Goal: Information Seeking & Learning: Learn about a topic

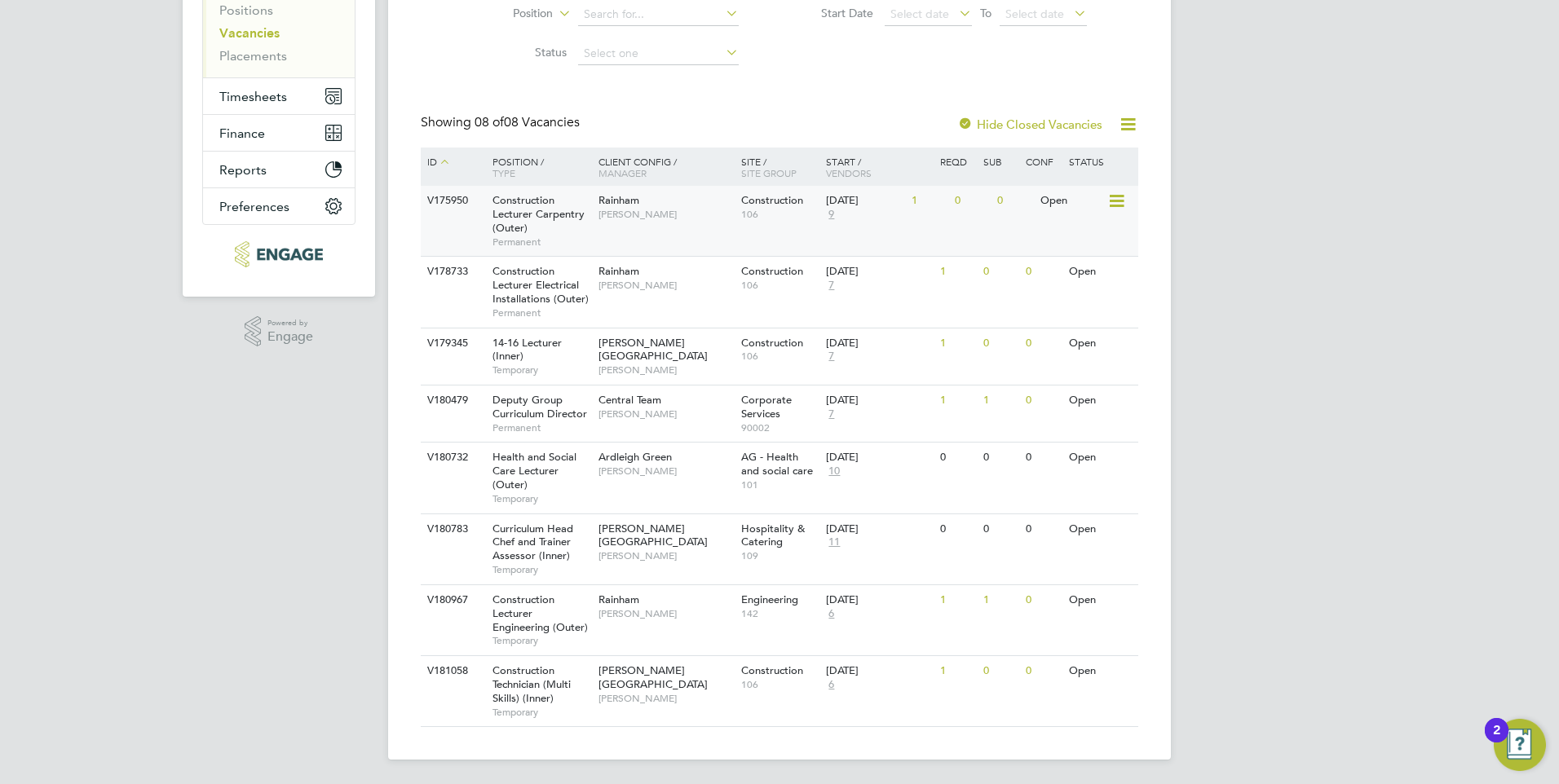
scroll to position [243, 0]
click at [640, 595] on div "Rainham Nathan Morris" at bounding box center [666, 605] width 143 height 42
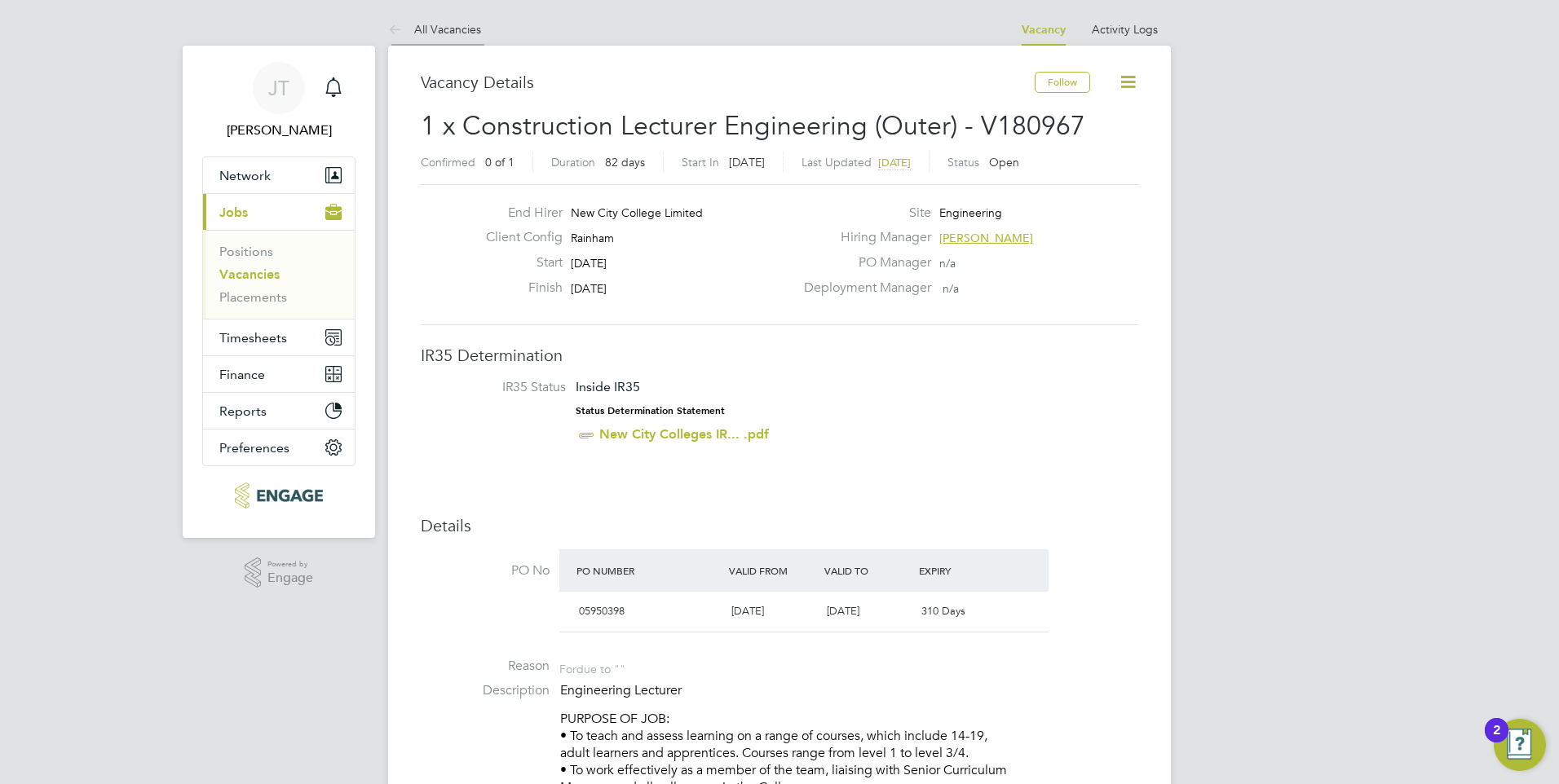
click at [420, 30] on link "All Vacancies" at bounding box center [435, 29] width 93 height 15
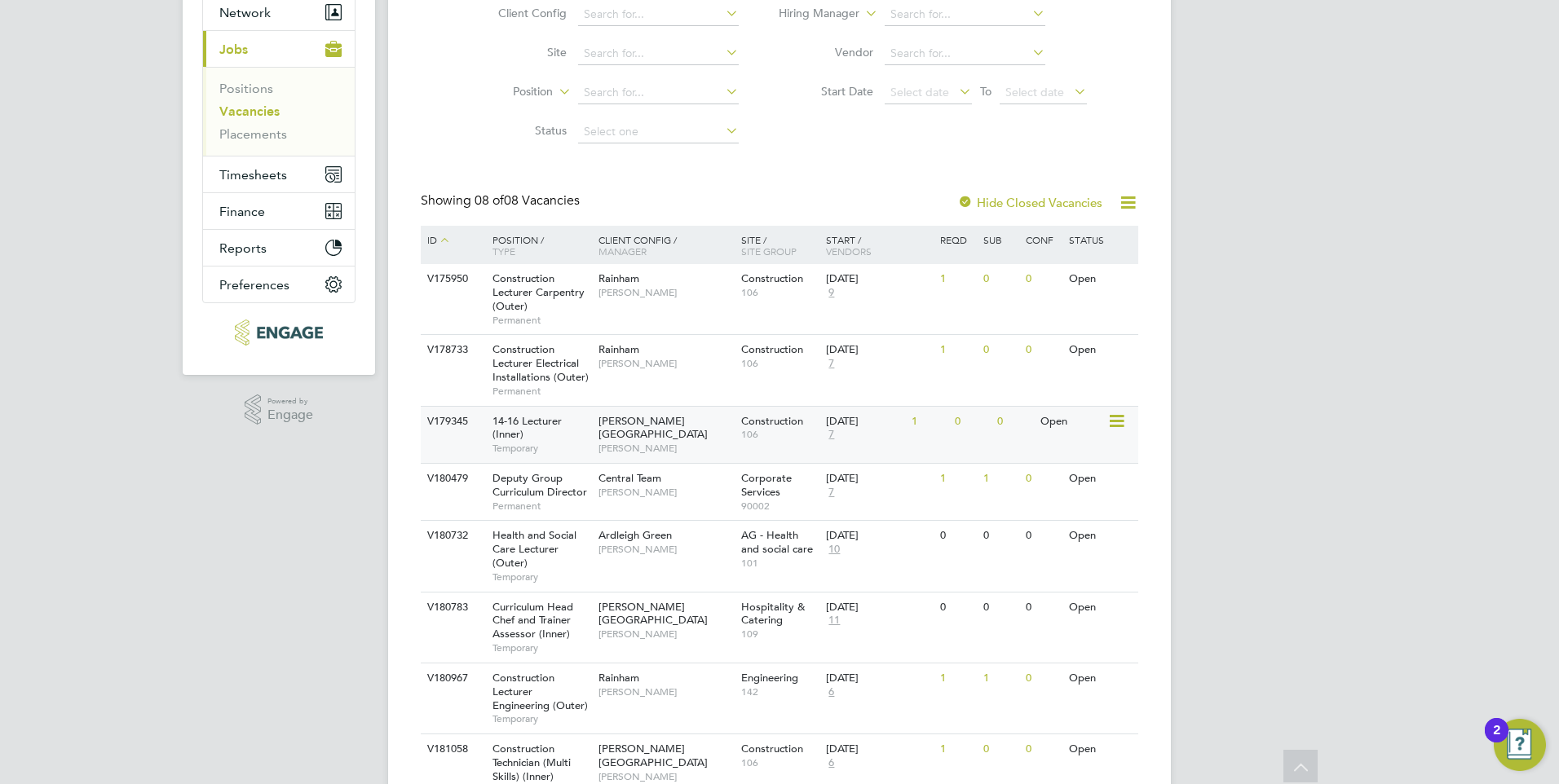
scroll to position [243, 0]
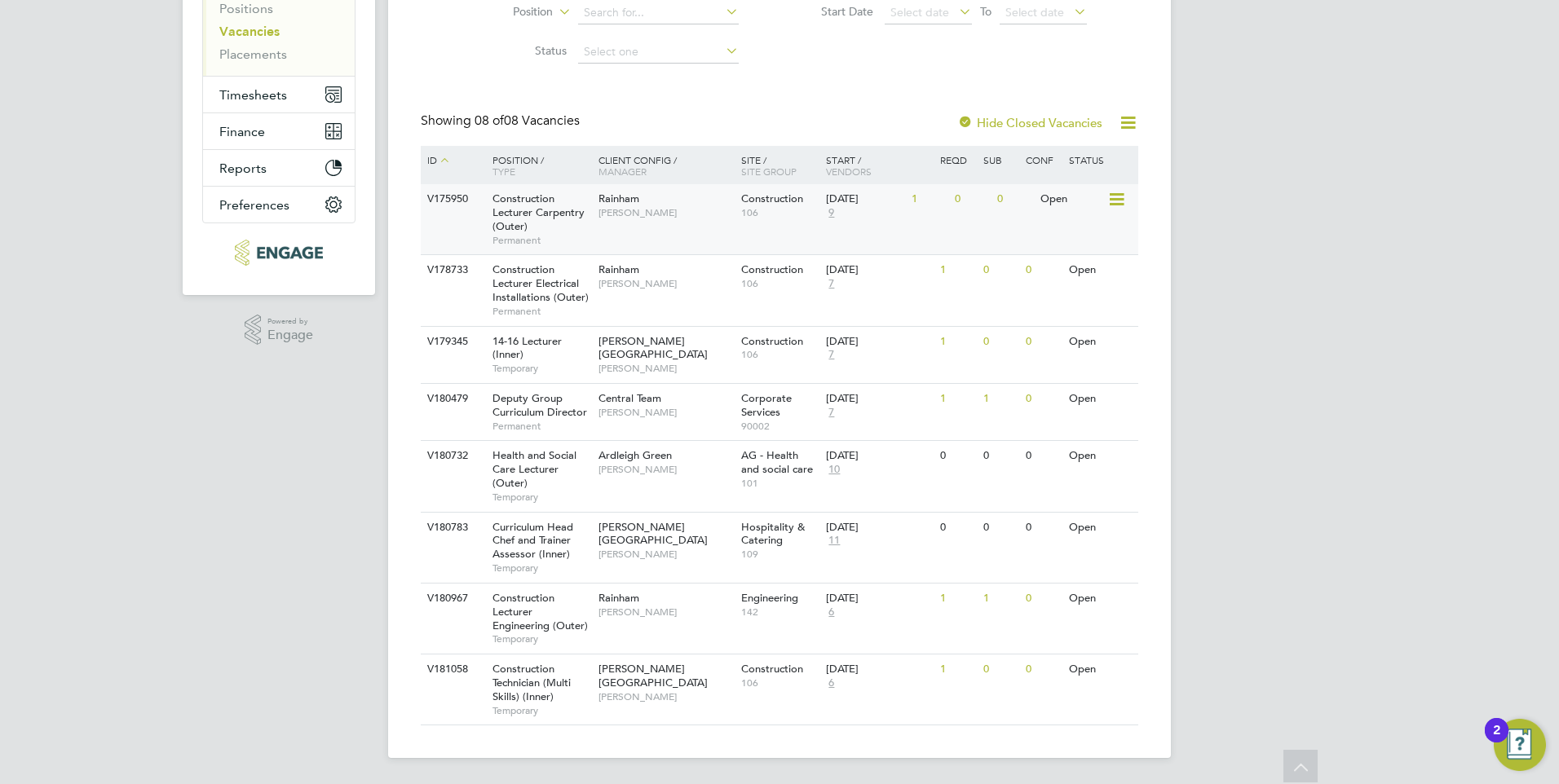
click at [648, 213] on span "Stephen Brayshaw" at bounding box center [665, 212] width 134 height 13
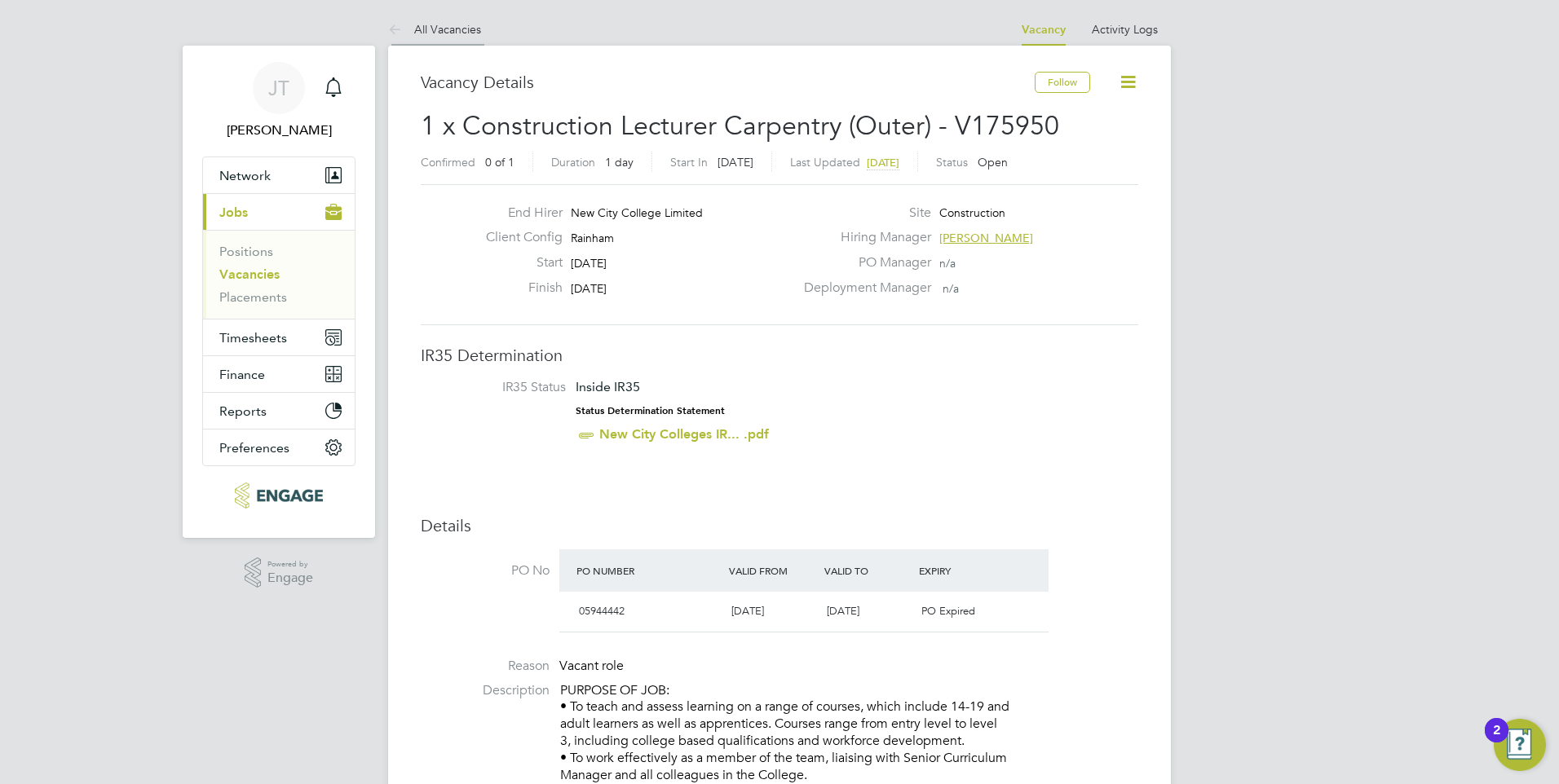
click at [435, 28] on link "All Vacancies" at bounding box center [435, 29] width 93 height 15
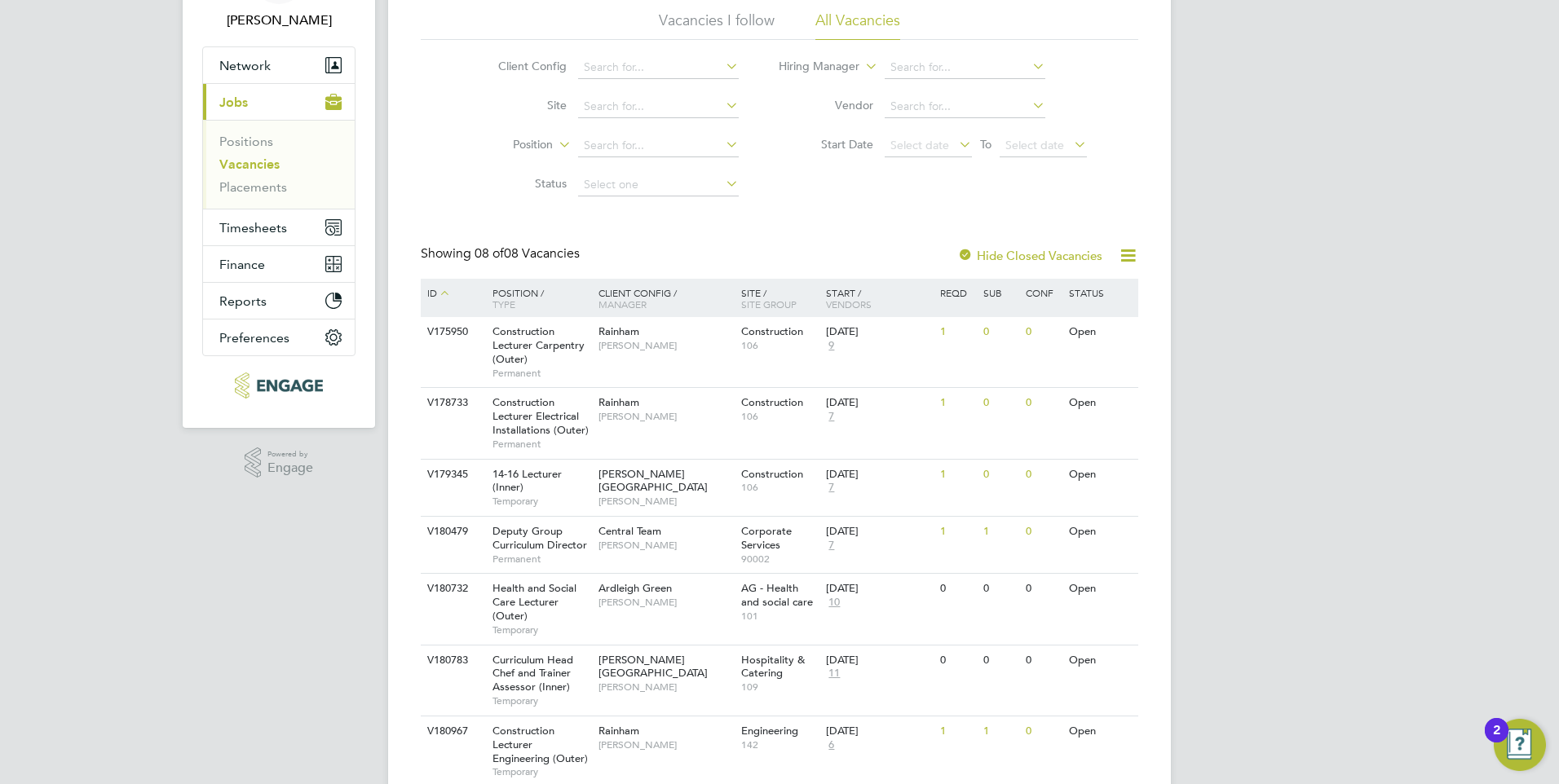
scroll to position [243, 0]
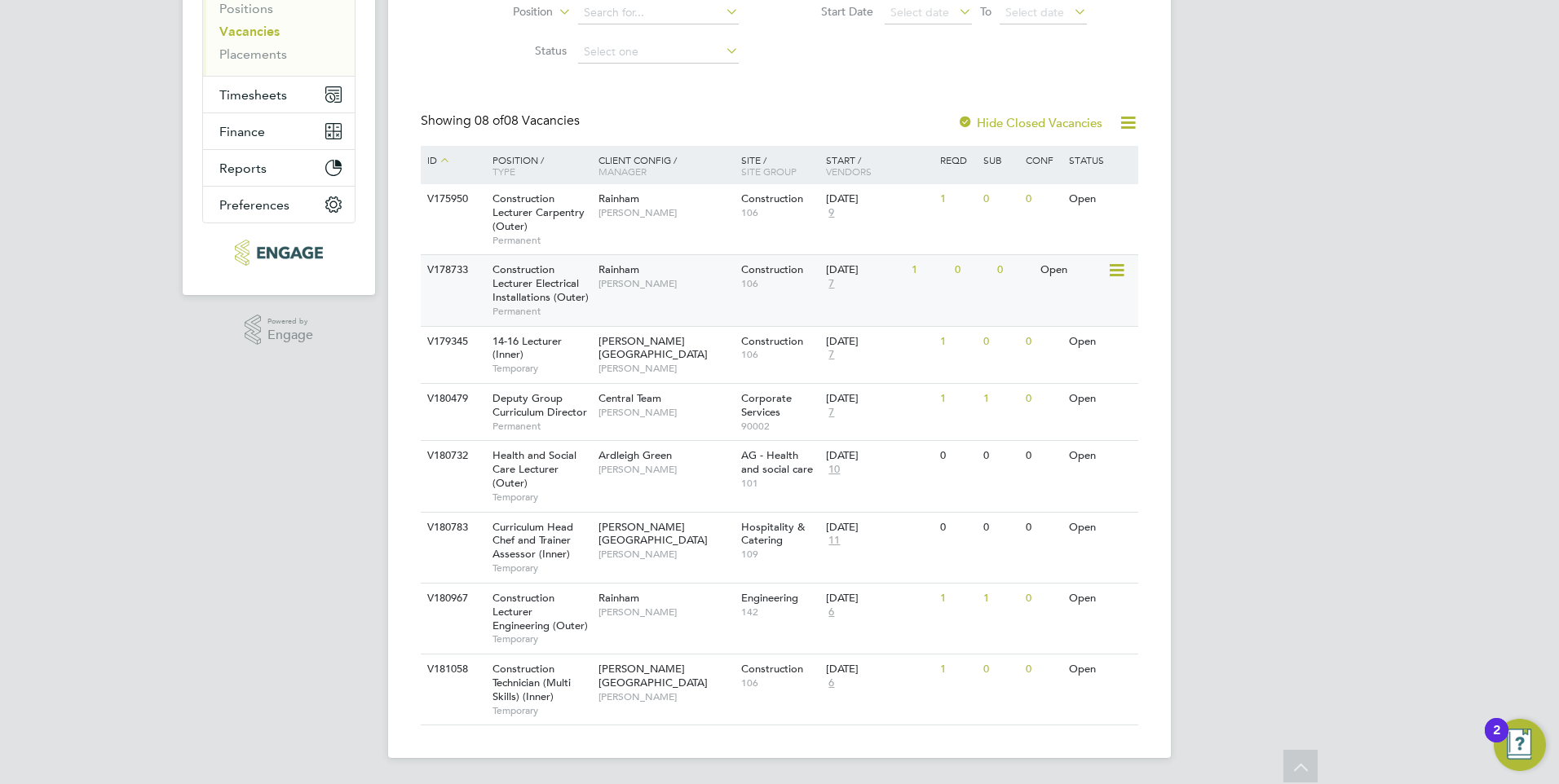
click at [648, 297] on div "Rainham Nathan Morris" at bounding box center [666, 276] width 143 height 42
click at [699, 464] on span "[PERSON_NAME]" at bounding box center [665, 469] width 134 height 13
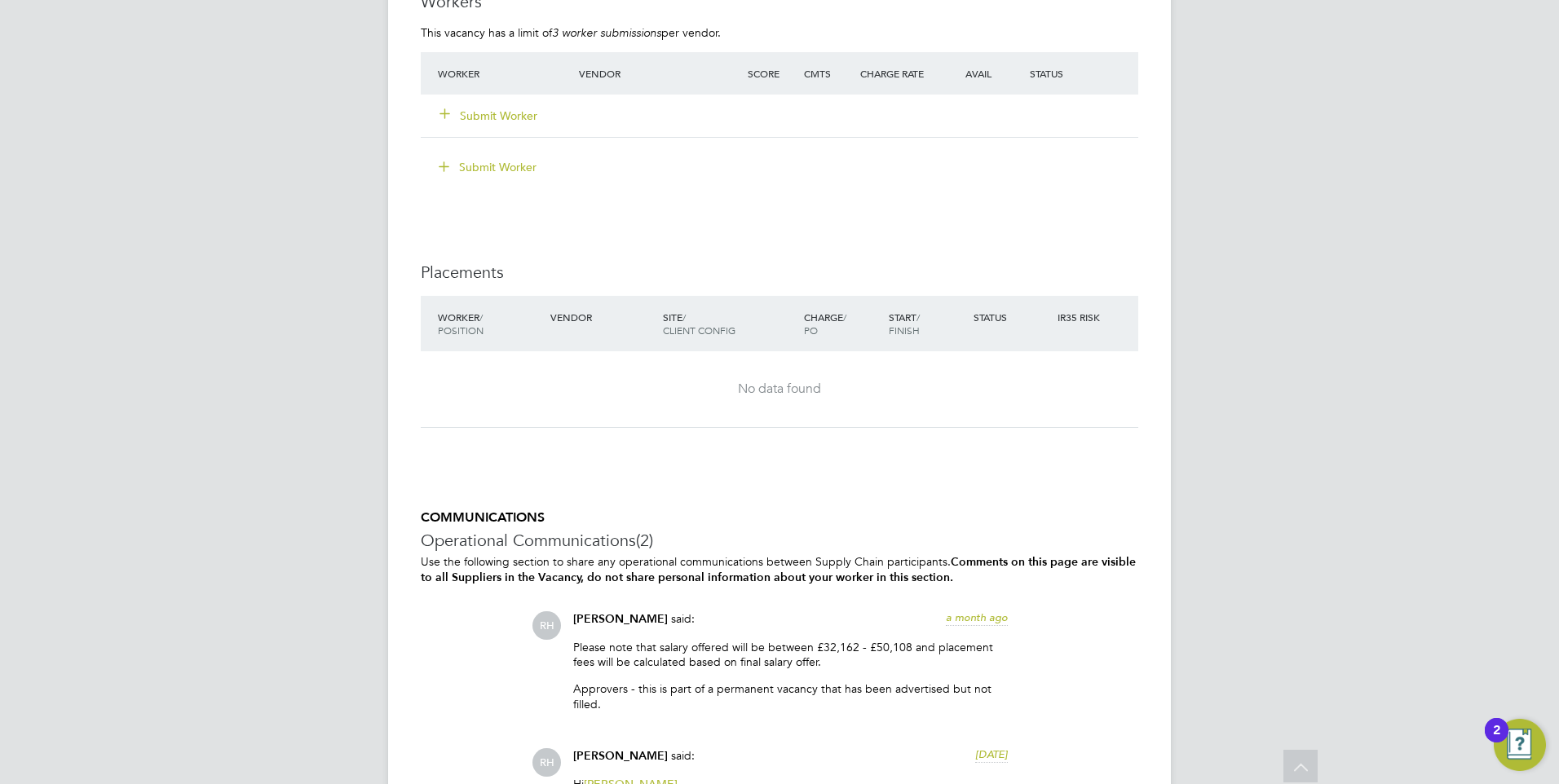
scroll to position [3409, 0]
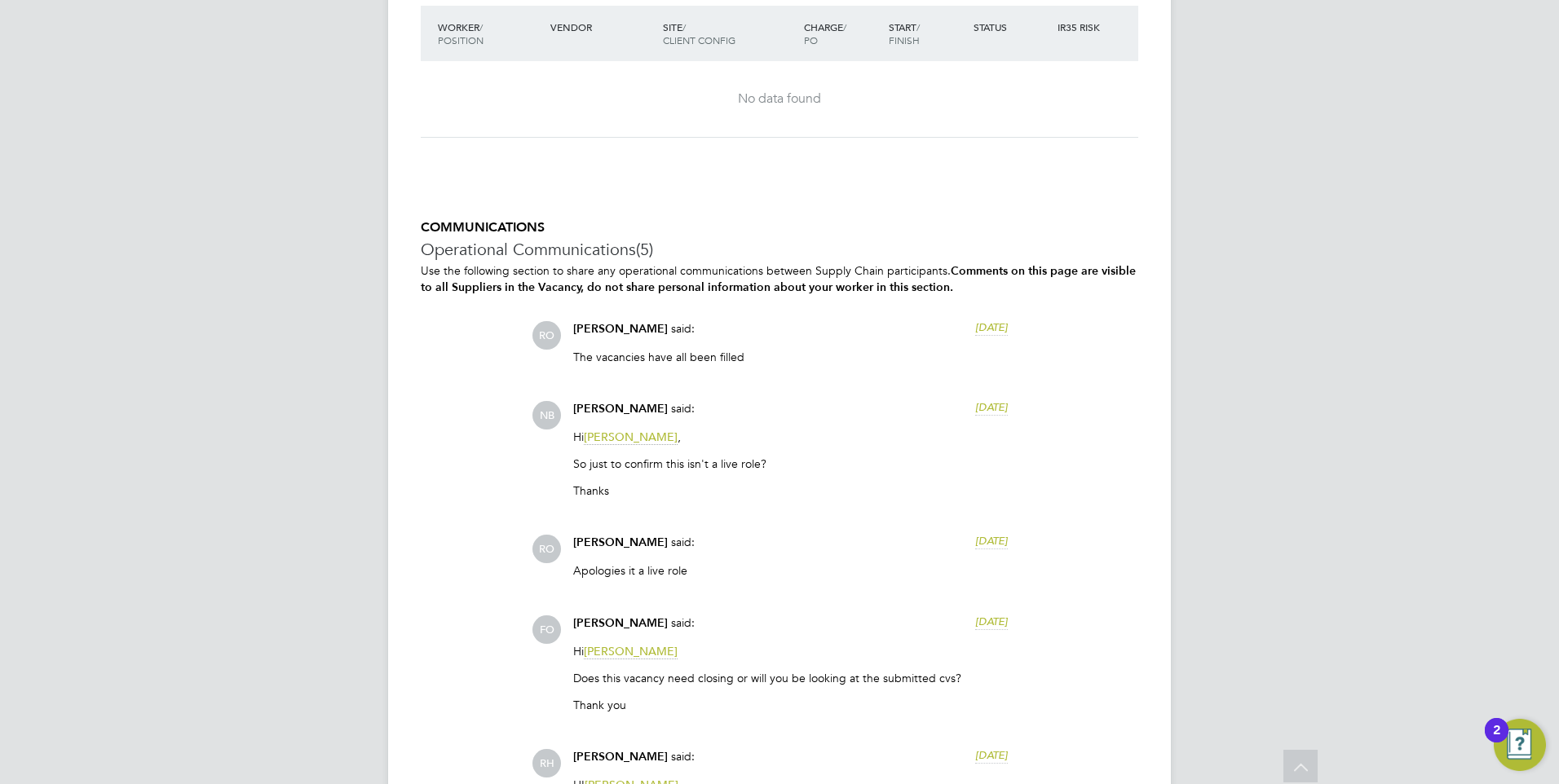
scroll to position [3180, 0]
